Goal: Task Accomplishment & Management: Use online tool/utility

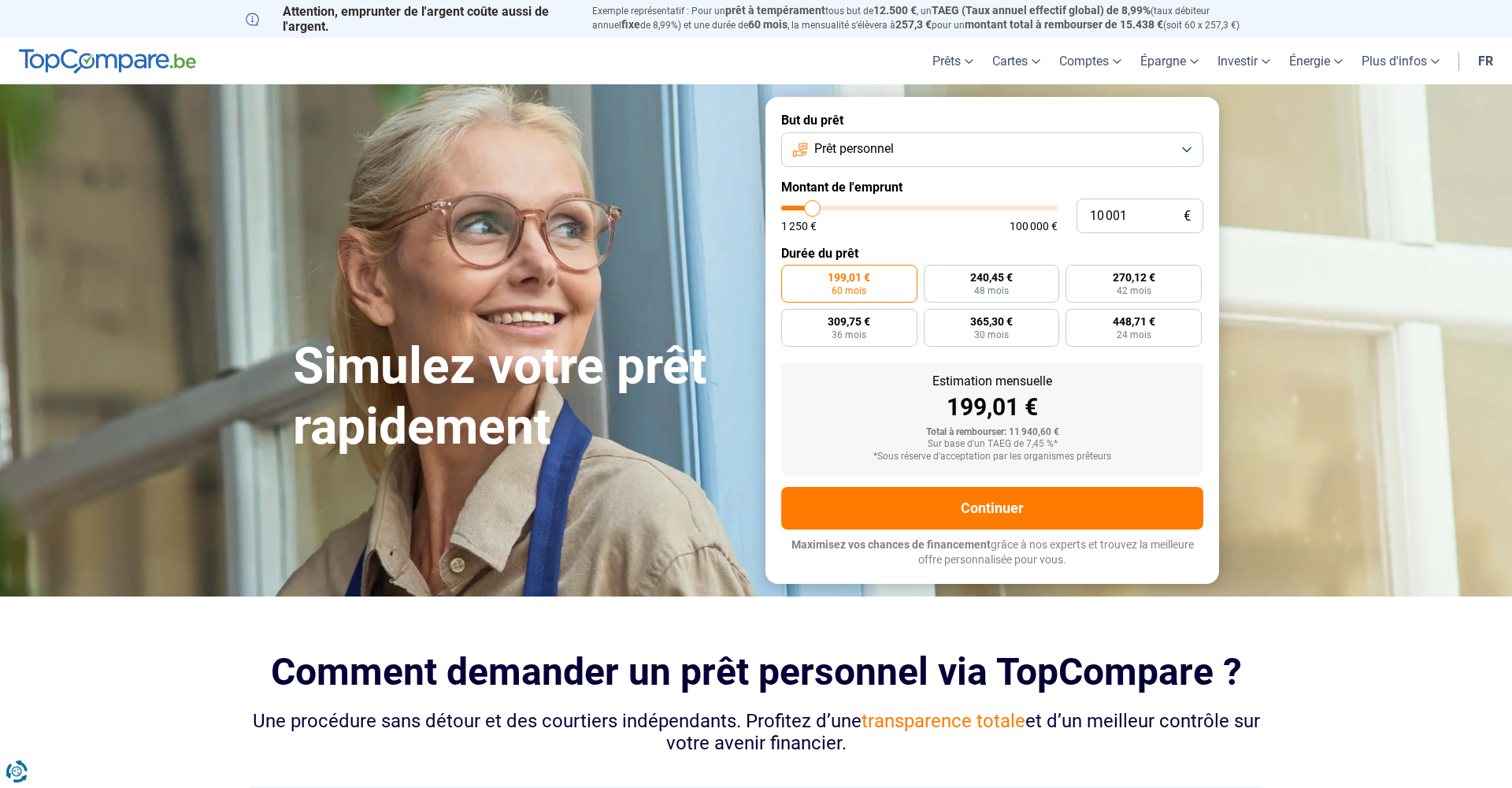
click at [960, 141] on button "Prêt personnel" at bounding box center [992, 150] width 422 height 35
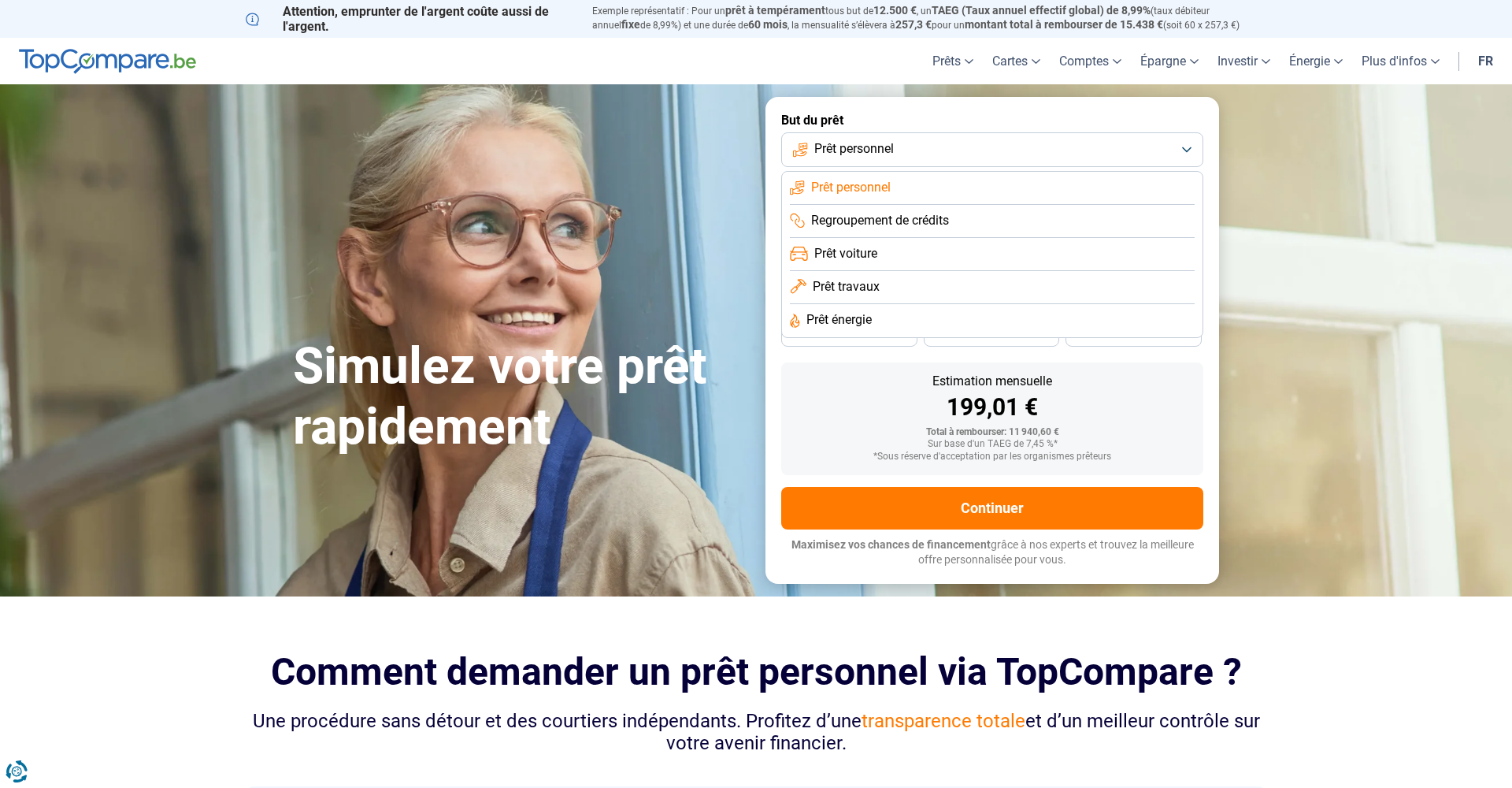
click at [895, 250] on li "Prêt voiture" at bounding box center [993, 254] width 405 height 33
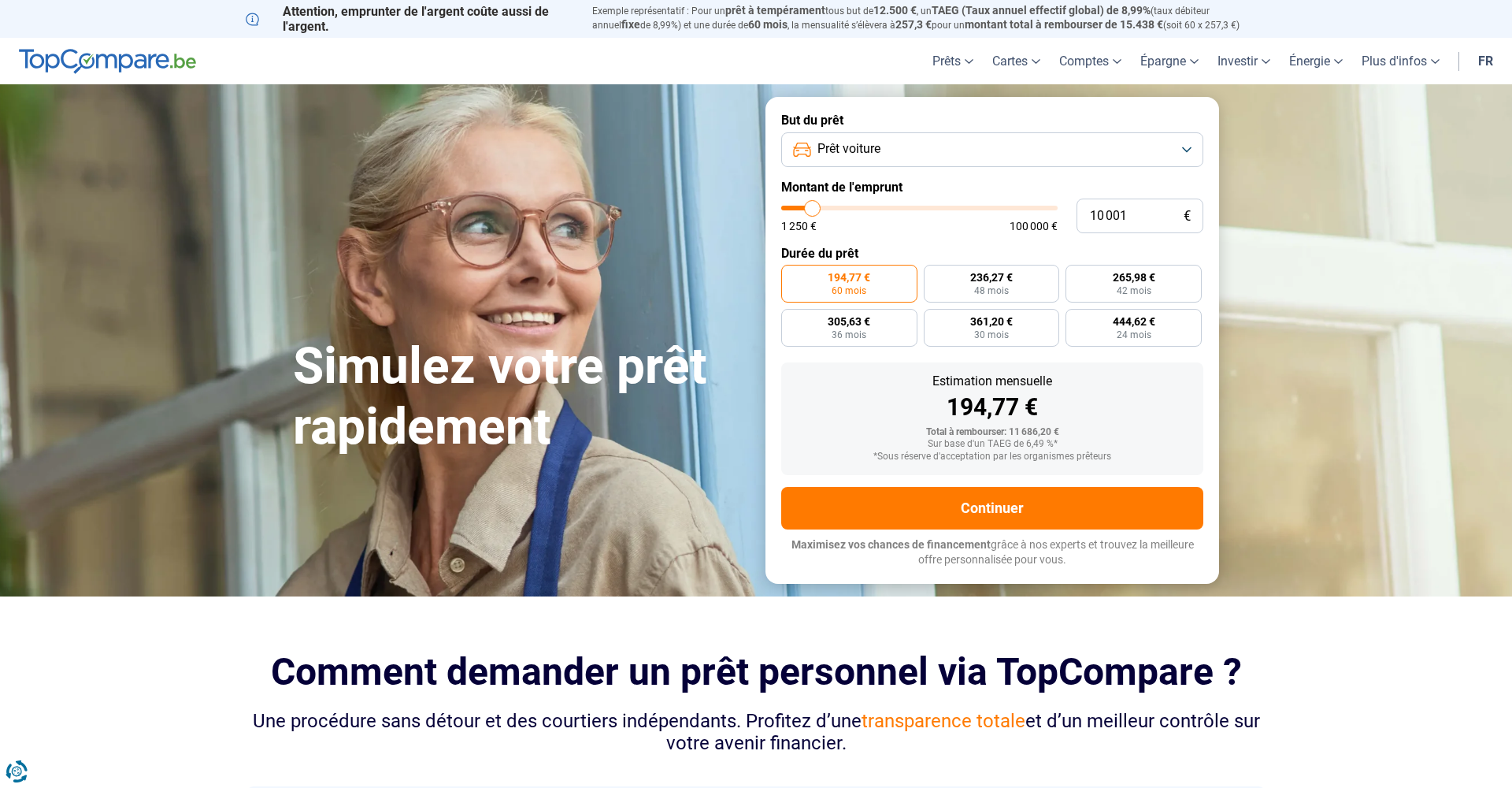
type input "6 500"
type input "6500"
type input "6 750"
type input "6750"
type input "7 250"
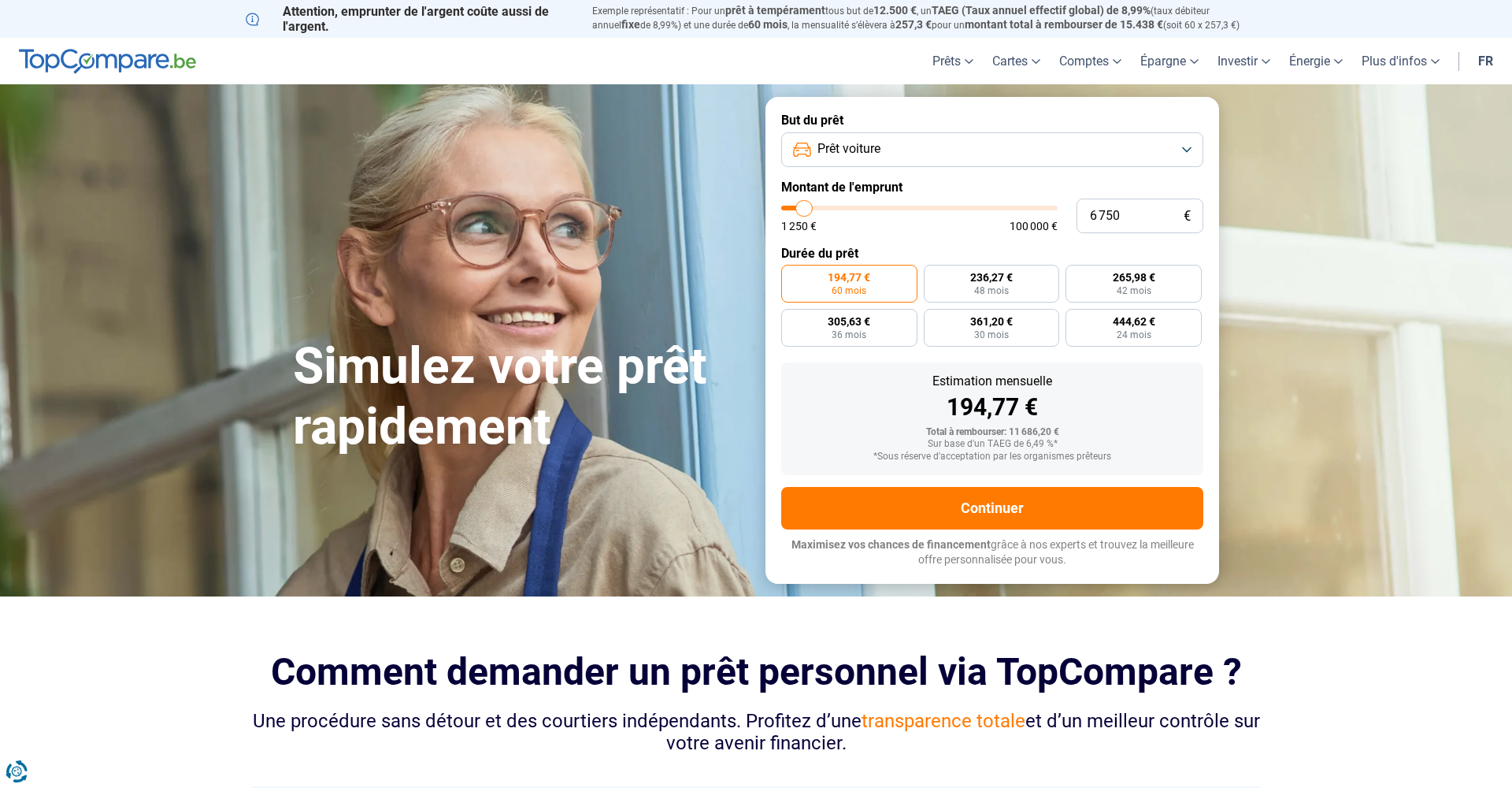
type input "7250"
type input "8 500"
type input "8500"
type input "11 250"
type input "11250"
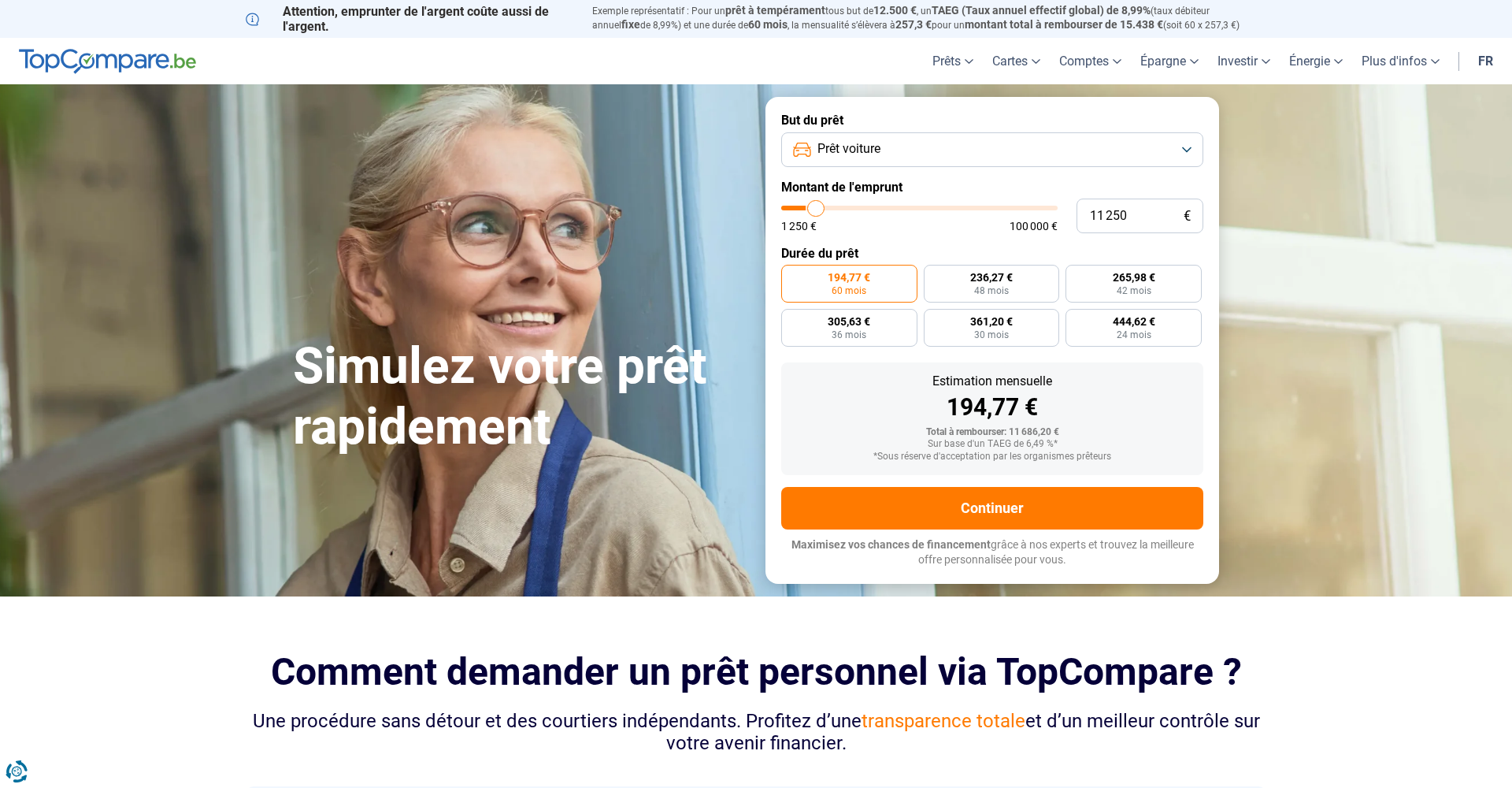
type input "14 500"
type input "14500"
type input "17 500"
type input "17500"
type input "20 500"
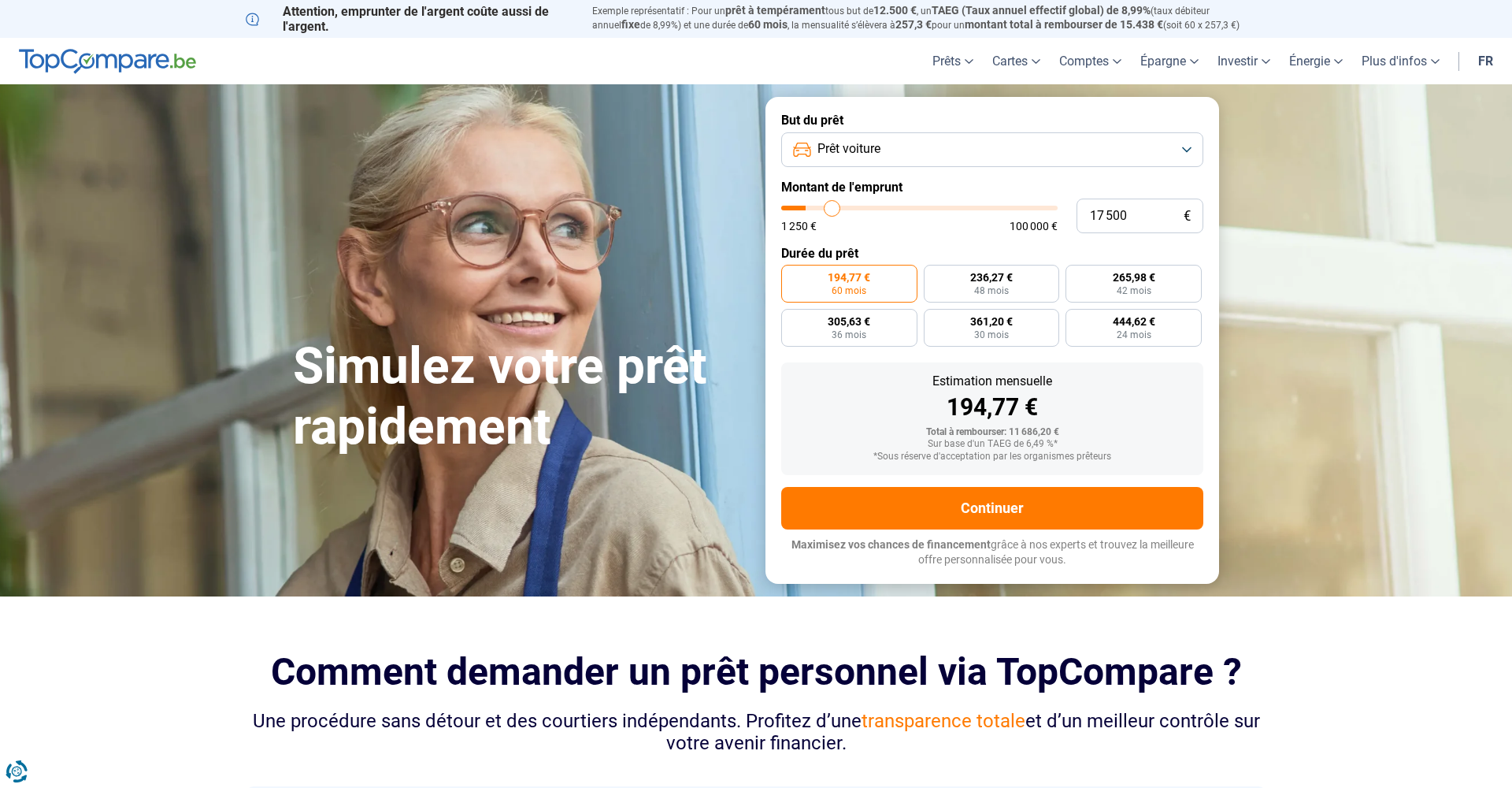
type input "20500"
type input "24 500"
type input "24500"
type input "29 000"
type input "29000"
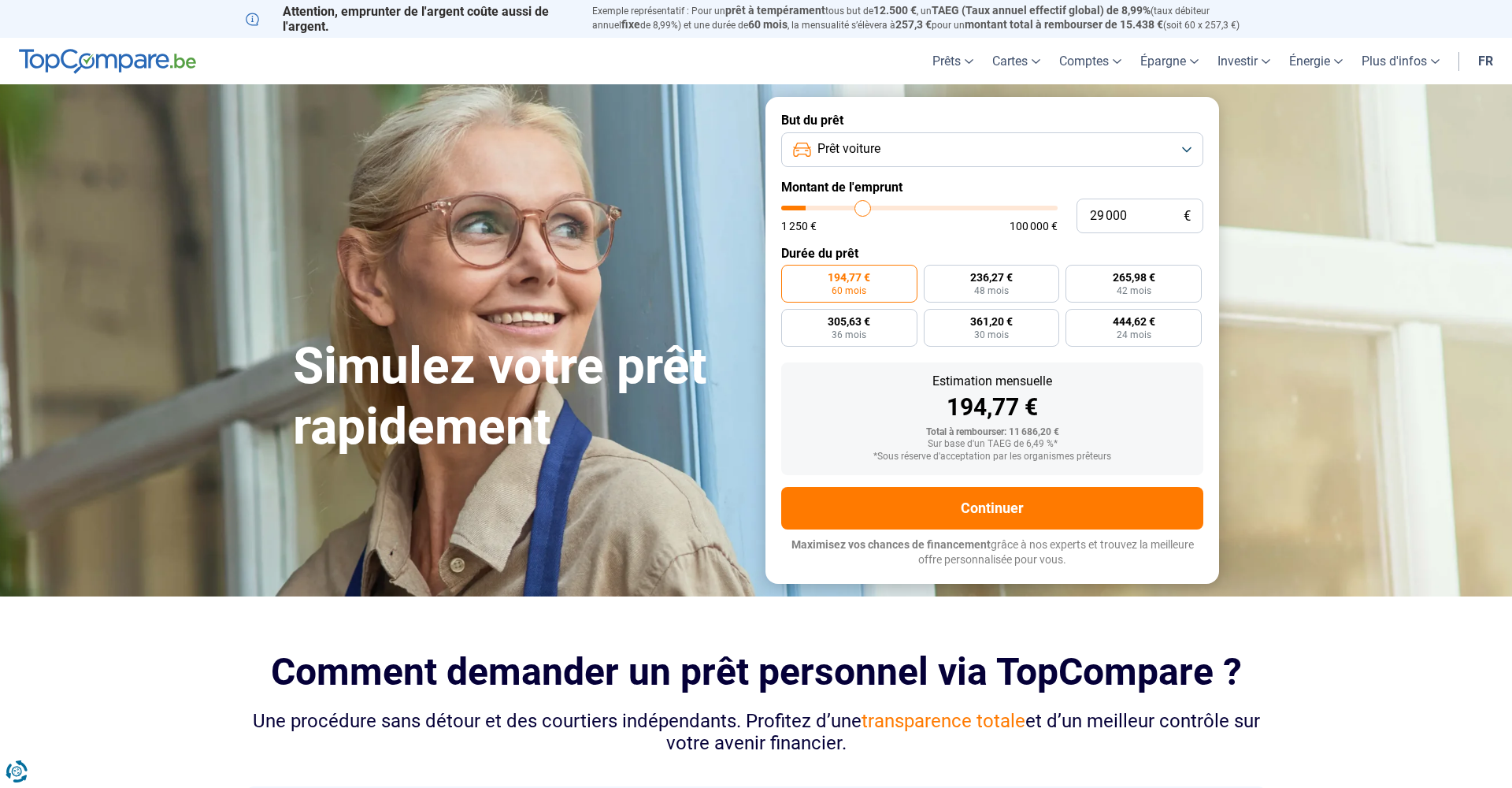
type input "33 750"
type input "33750"
type input "38 250"
type input "38250"
type input "42 750"
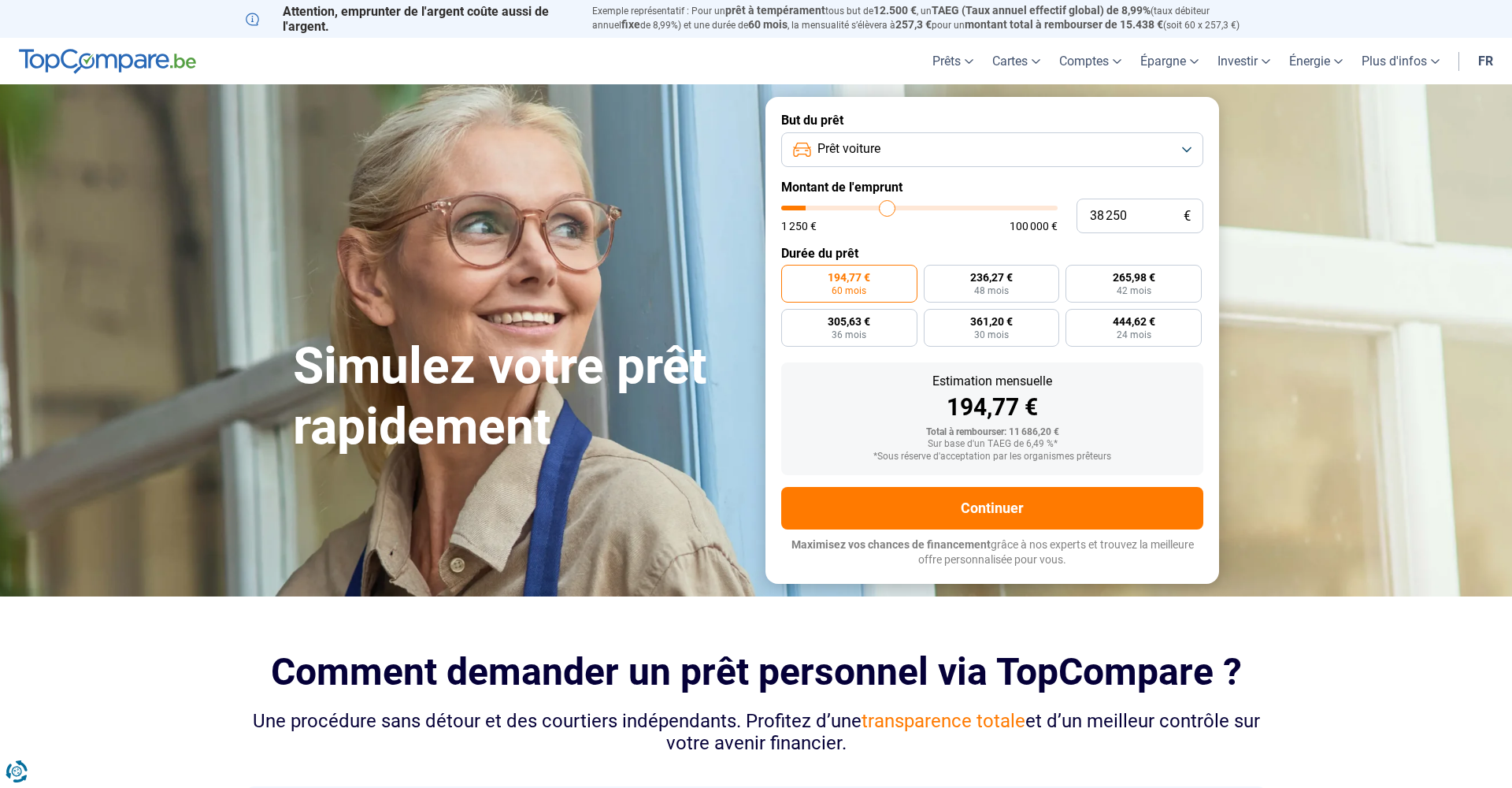
type input "42750"
type input "47 500"
type input "47500"
type input "52 250"
type input "52250"
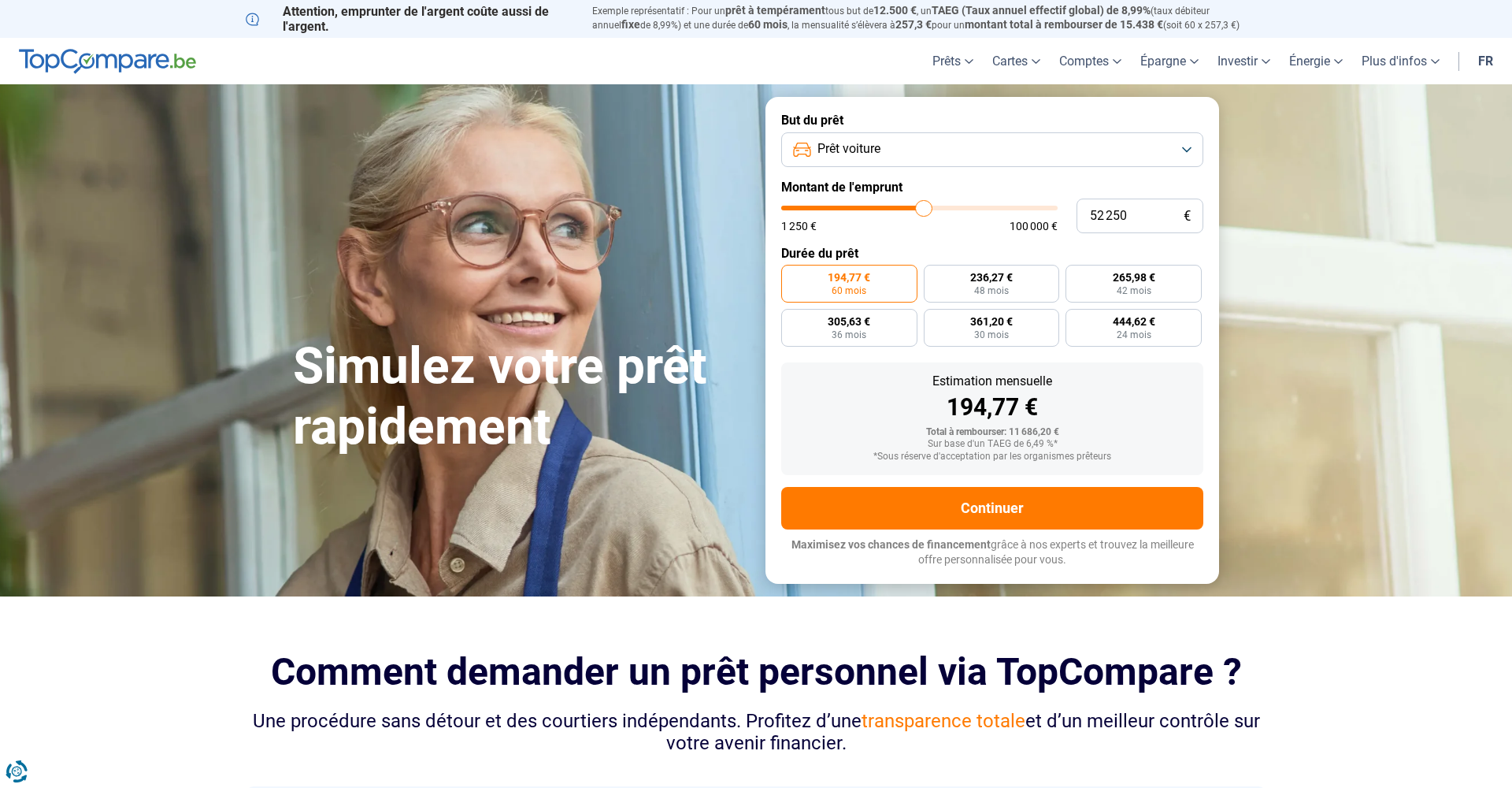
type input "58 500"
type input "58500"
type input "67 500"
type input "67500"
type input "76 750"
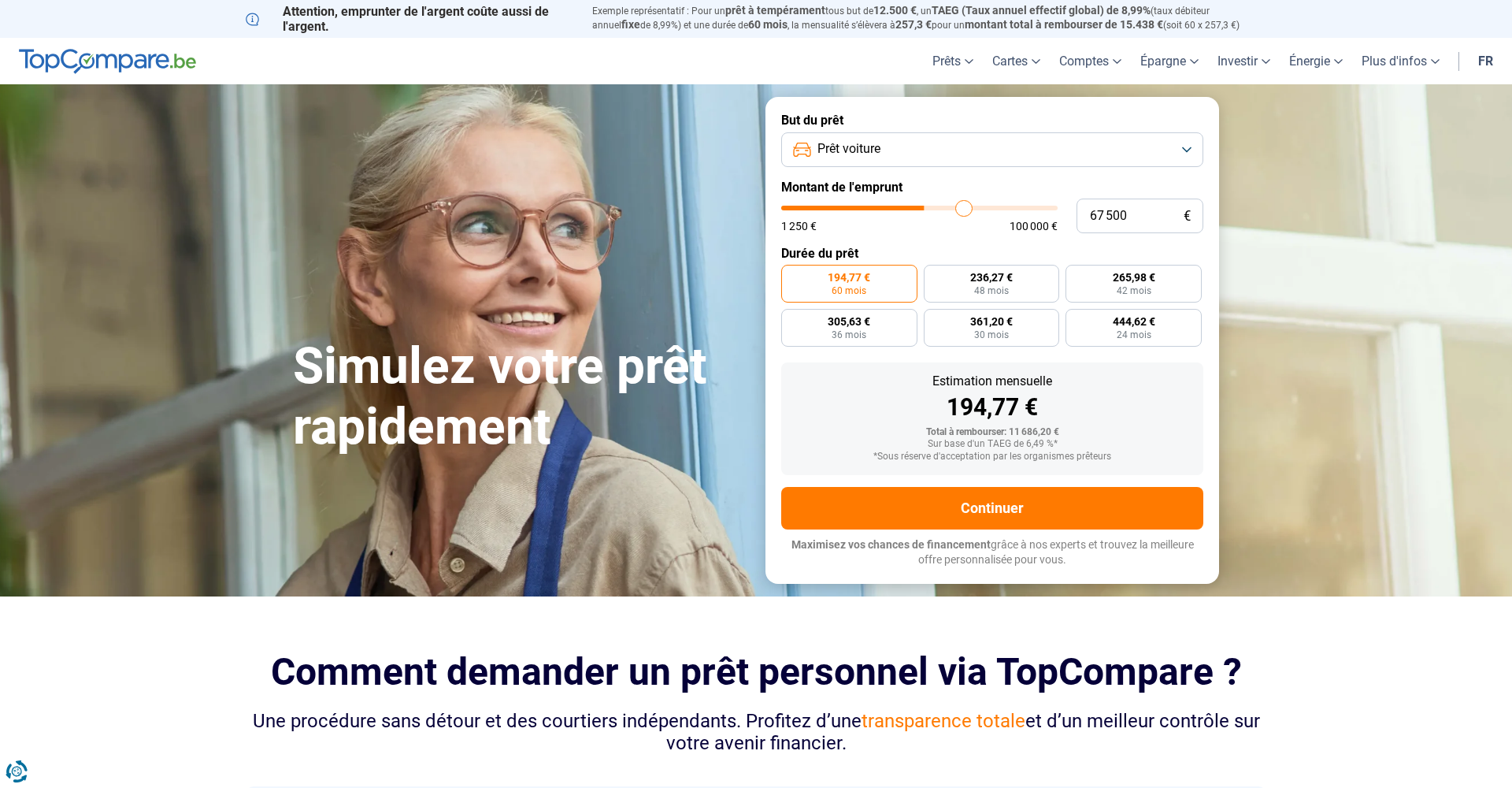
type input "76750"
type input "86 000"
type input "86000"
type input "92 000"
type input "92000"
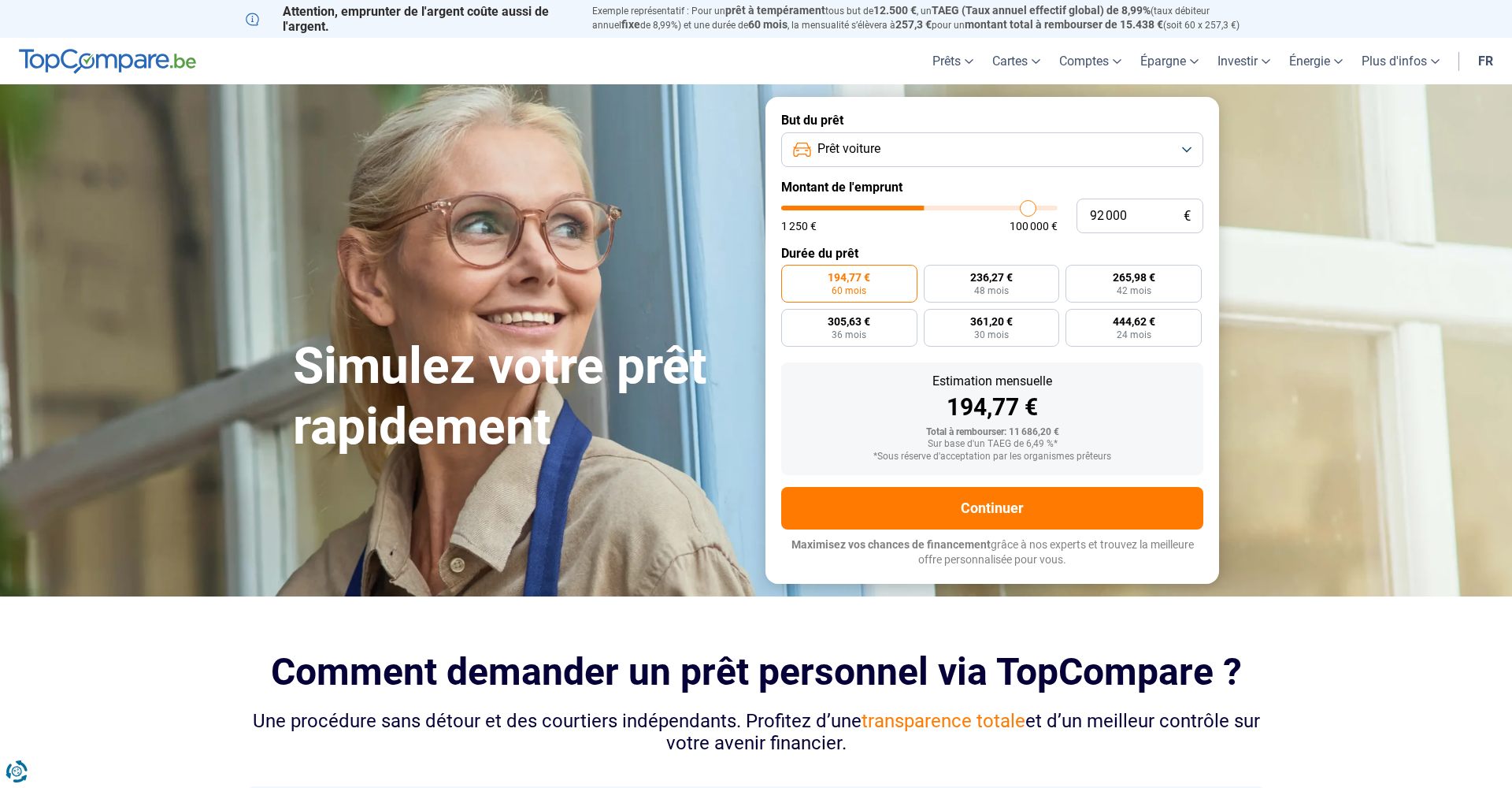
type input "96 000"
type input "96000"
type input "99 750"
type input "99750"
type input "100 000"
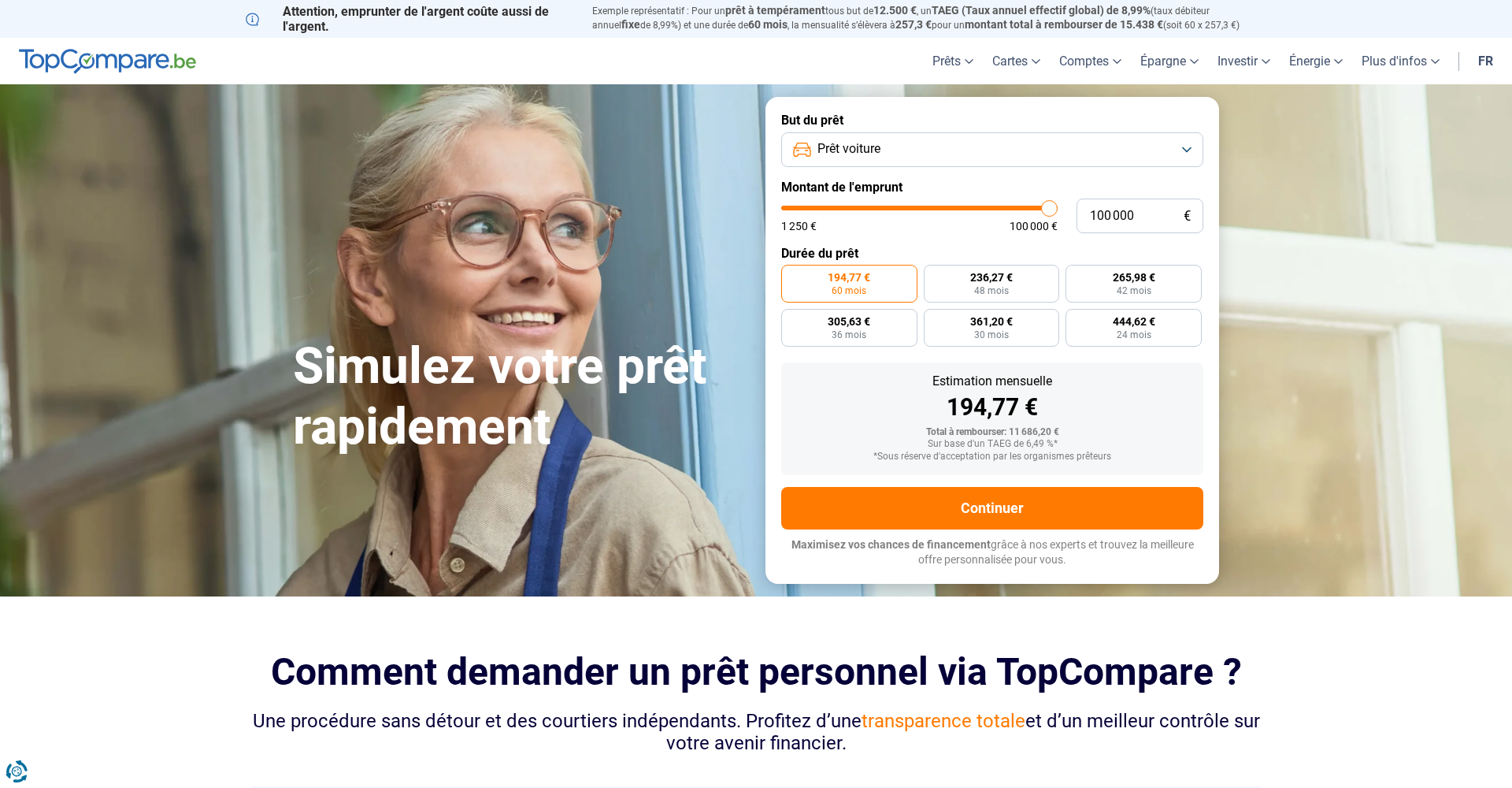
drag, startPoint x: 803, startPoint y: 201, endPoint x: 1082, endPoint y: 219, distance: 279.6
type input "100000"
click at [1082, 219] on div "100 000 € 1 250 € 100 000 €" at bounding box center [992, 216] width 422 height 35
radio input "false"
